Goal: Transaction & Acquisition: Purchase product/service

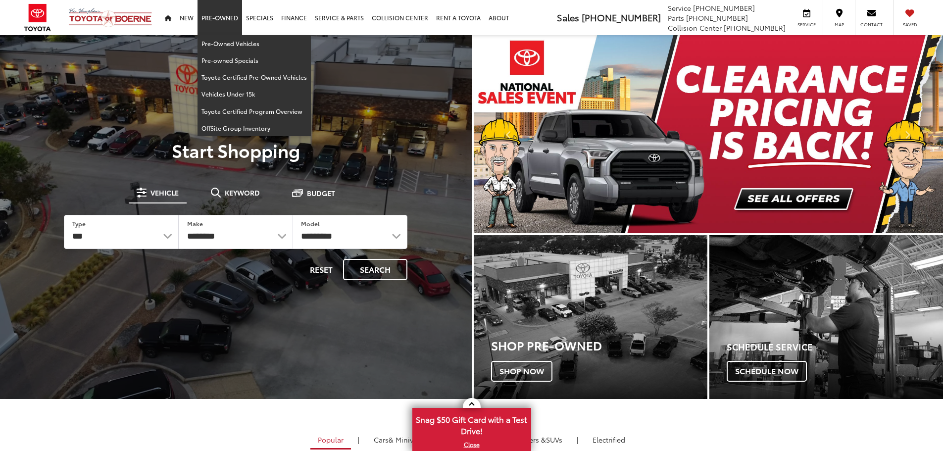
click at [233, 14] on link "Pre-Owned" at bounding box center [220, 17] width 45 height 35
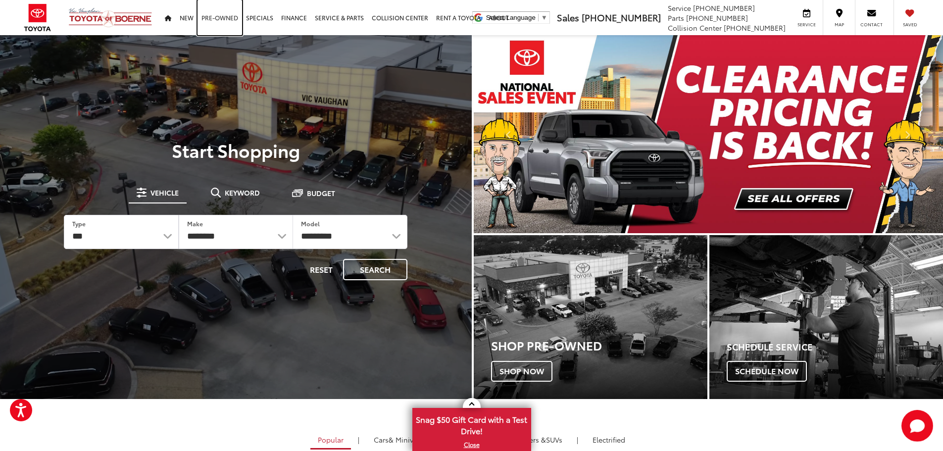
click at [220, 19] on link "Pre-Owned" at bounding box center [220, 17] width 45 height 35
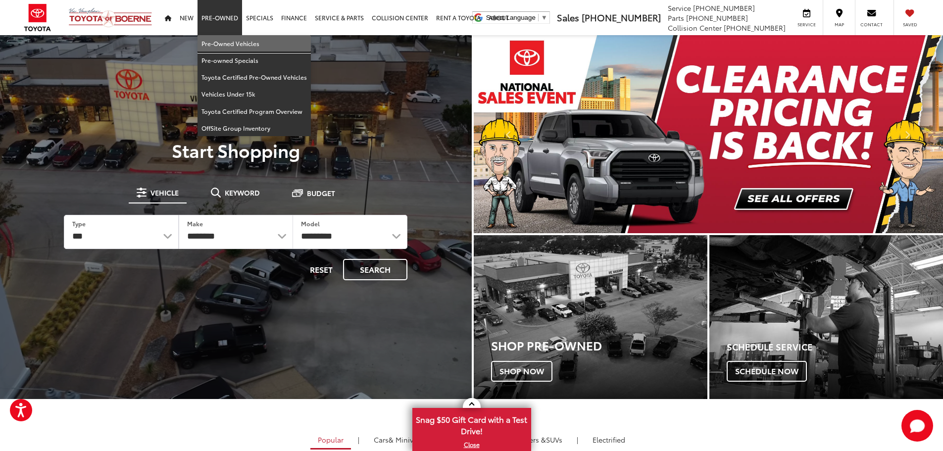
click at [233, 41] on link "Pre-Owned Vehicles" at bounding box center [254, 43] width 113 height 17
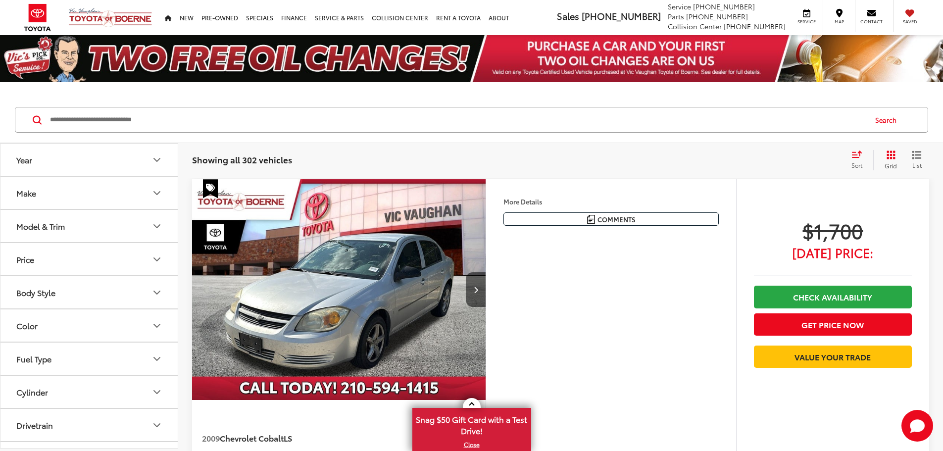
click at [64, 263] on button "Price" at bounding box center [89, 259] width 178 height 32
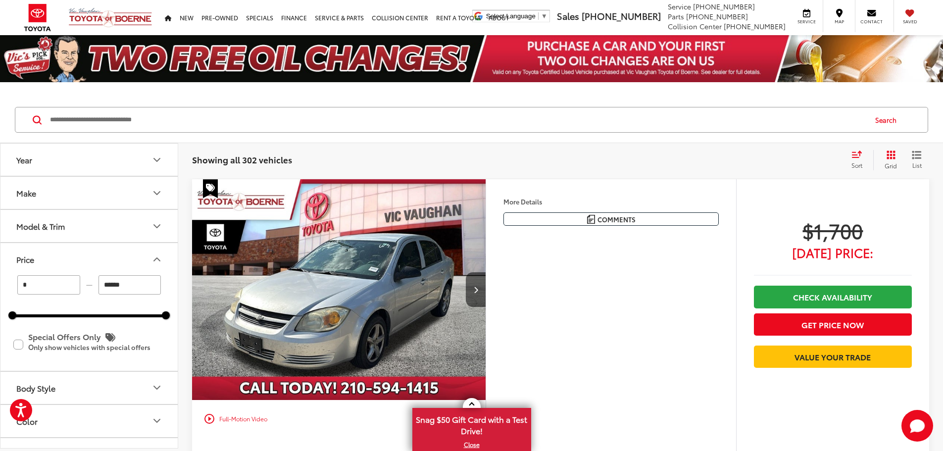
drag, startPoint x: 129, startPoint y: 285, endPoint x: 89, endPoint y: 276, distance: 41.6
click at [89, 276] on div "* — ******" at bounding box center [89, 284] width 154 height 19
type input "******"
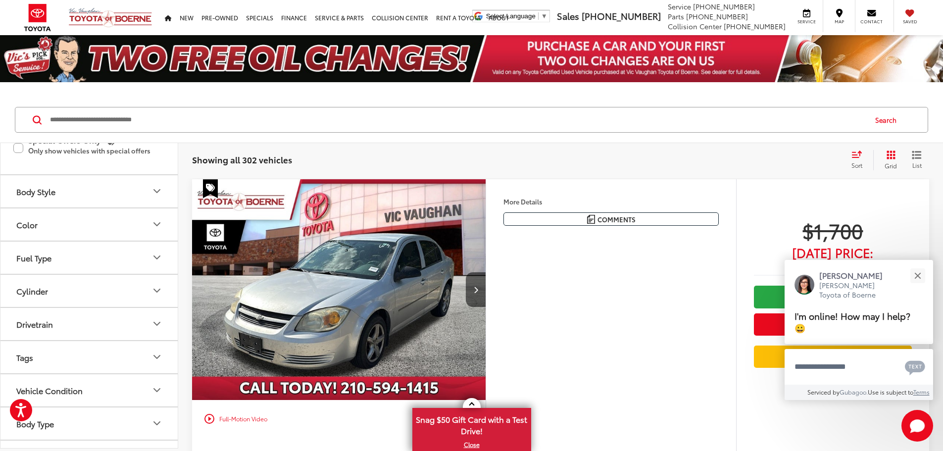
scroll to position [198, 0]
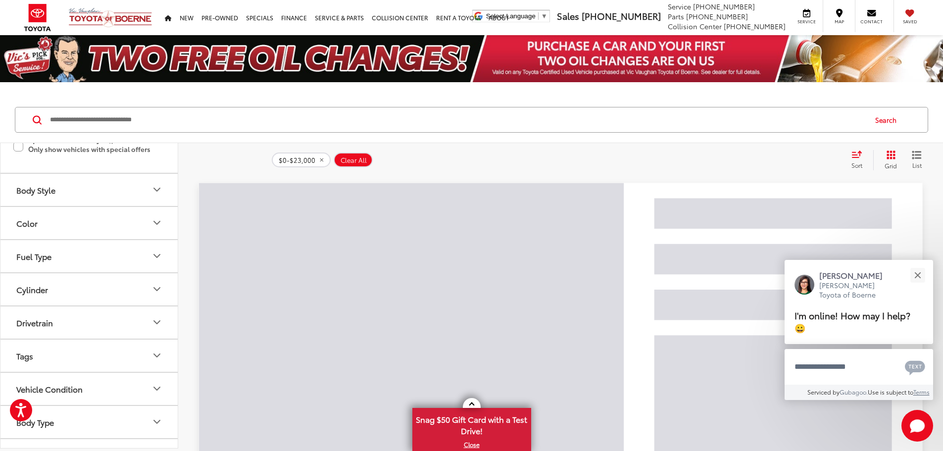
click at [48, 191] on div "Body Style" at bounding box center [35, 189] width 39 height 9
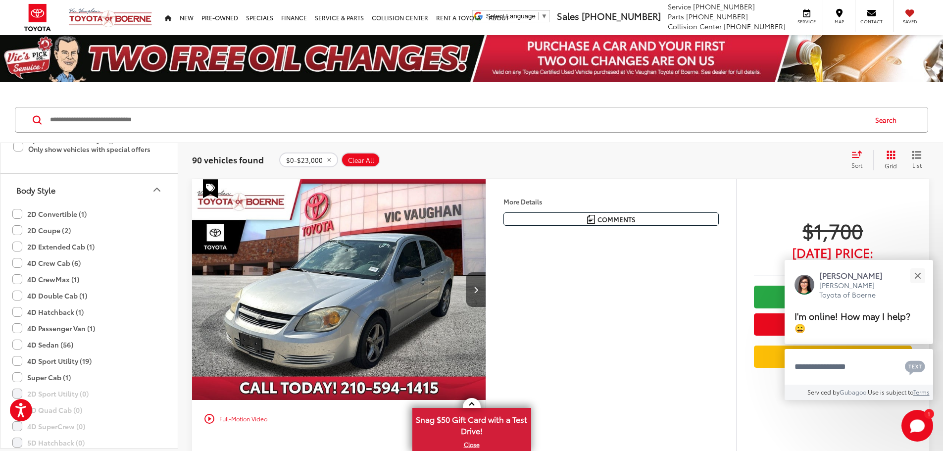
click at [159, 188] on icon "Body Style" at bounding box center [157, 190] width 12 height 12
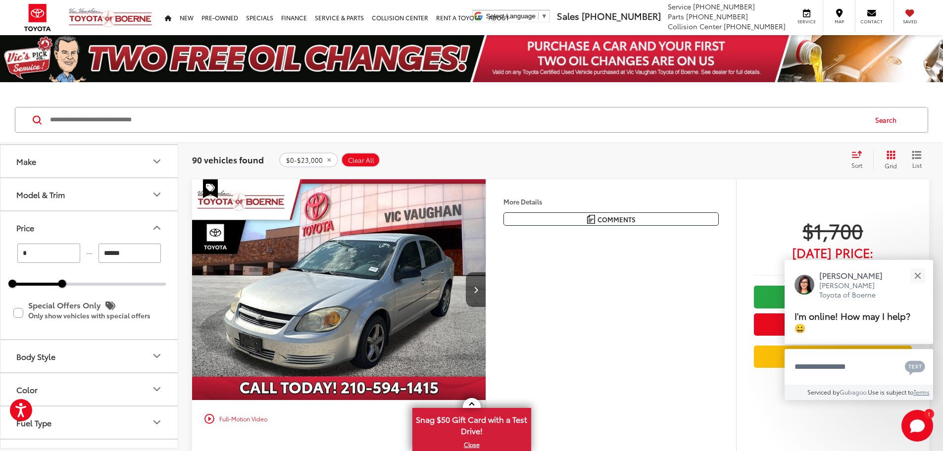
scroll to position [50, 0]
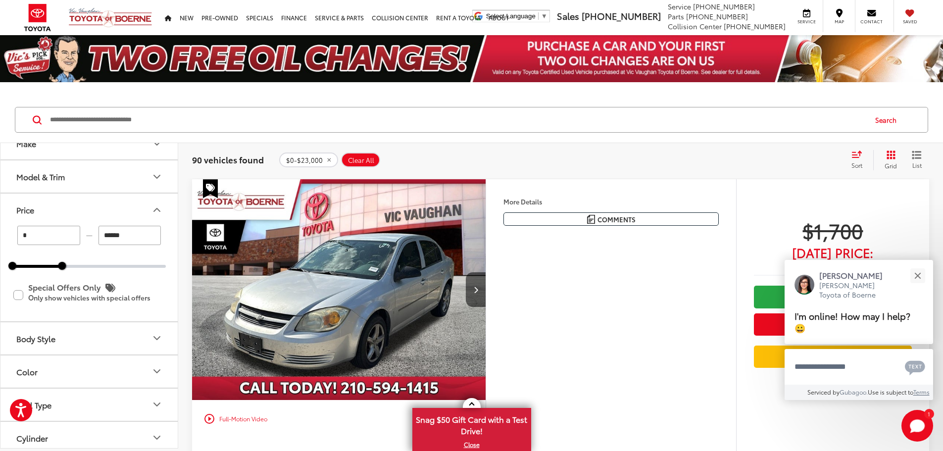
click at [63, 330] on button "Body Style" at bounding box center [89, 338] width 178 height 32
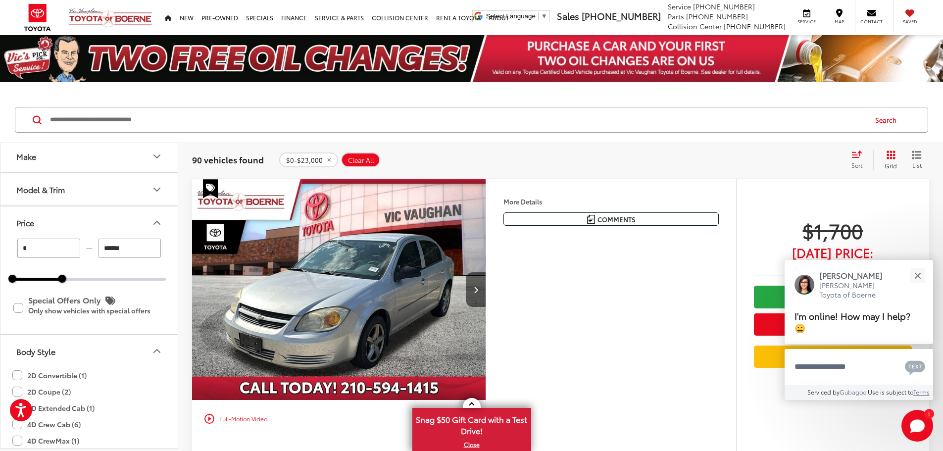
scroll to position [0, 0]
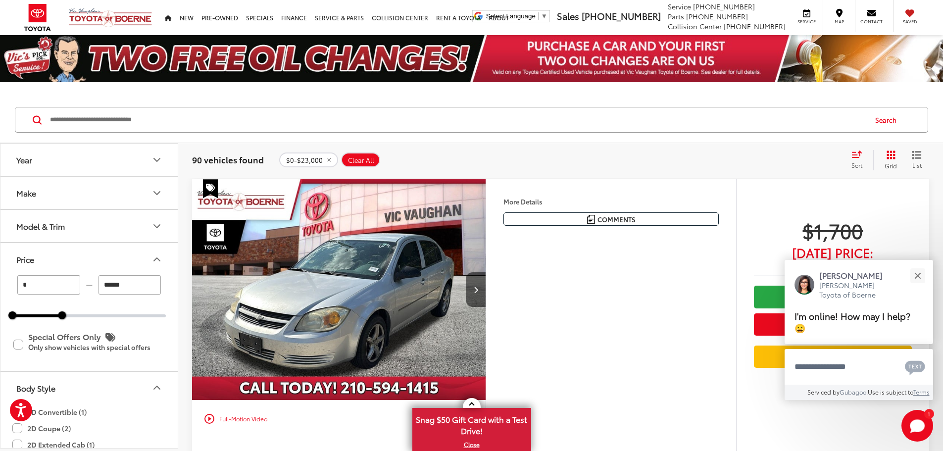
click at [93, 188] on button "Make" at bounding box center [89, 193] width 178 height 32
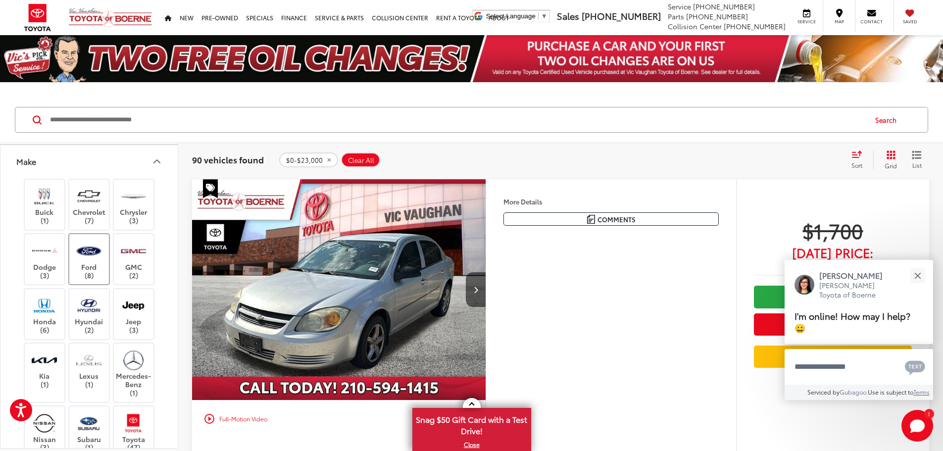
scroll to position [50, 0]
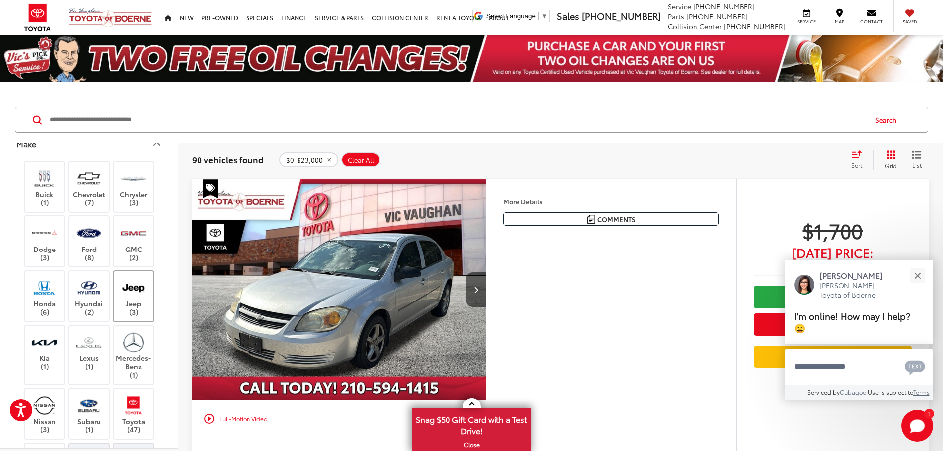
click at [138, 303] on label "Jeep (3)" at bounding box center [134, 296] width 40 height 40
click at [140, 358] on label "Mercedes-Benz (1)" at bounding box center [134, 355] width 40 height 49
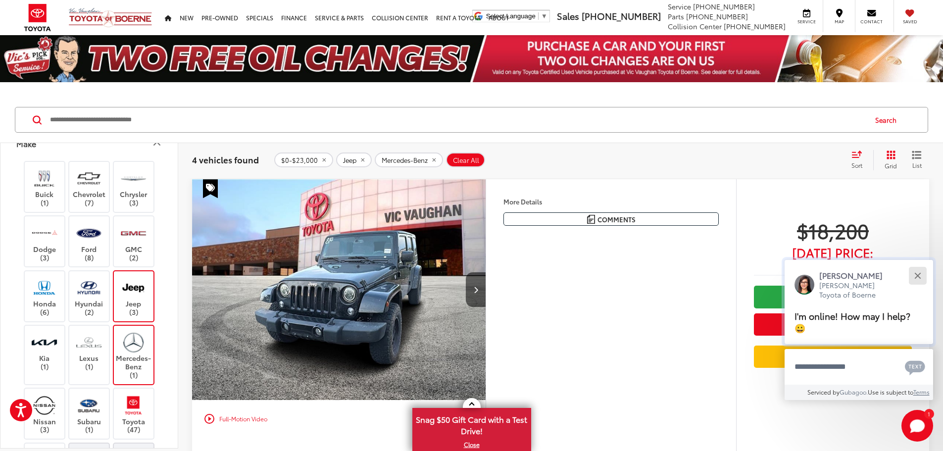
click at [918, 276] on div "Close" at bounding box center [918, 275] width 6 height 6
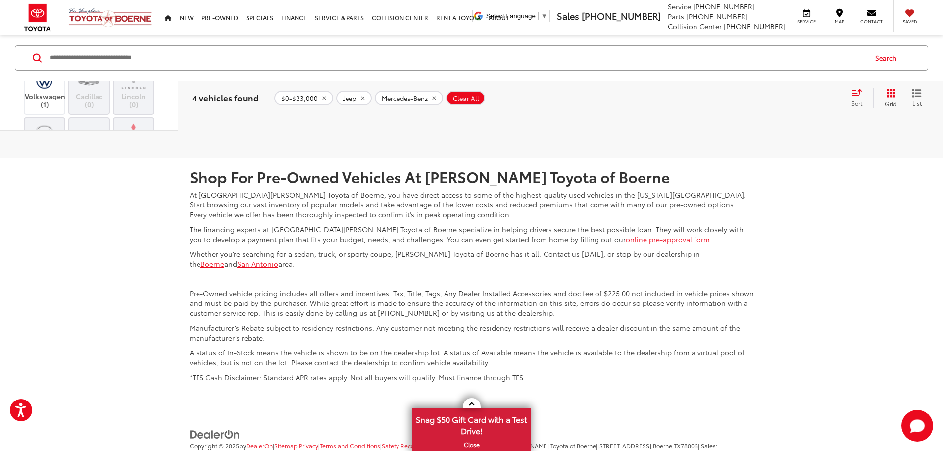
scroll to position [1450, 0]
